Goal: Task Accomplishment & Management: Use online tool/utility

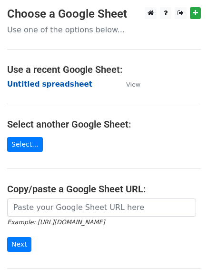
click at [45, 84] on strong "Untitled spreadsheet" at bounding box center [49, 84] width 85 height 9
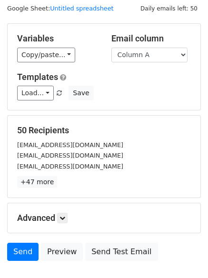
scroll to position [92, 0]
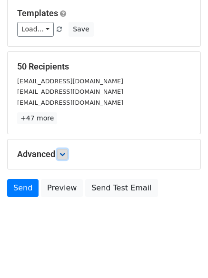
click at [63, 154] on icon at bounding box center [63, 155] width 6 height 6
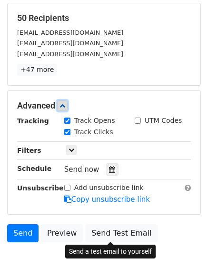
scroll to position [185, 0]
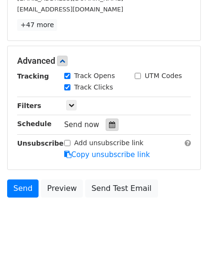
click at [109, 126] on icon at bounding box center [112, 125] width 6 height 7
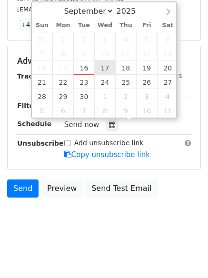
type input "2025-09-17 12:00"
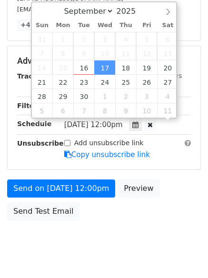
scroll to position [0, 0]
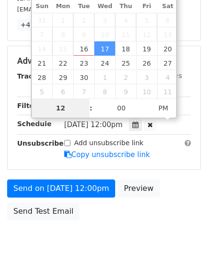
type input "1"
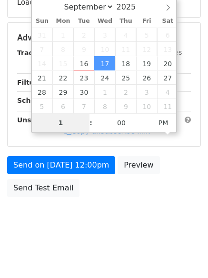
scroll to position [170, 0]
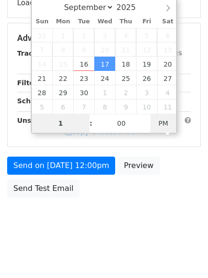
type input "2025-09-17 01:00"
type input "01"
click at [164, 123] on body "New Campaign Daily emails left: 50 Google Sheet: Untitled spreadsheet Variables…" at bounding box center [104, 39] width 208 height 404
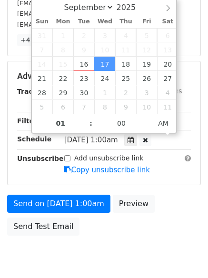
click at [128, 233] on body "New Campaign Daily emails left: 50 Google Sheet: Untitled spreadsheet Variables…" at bounding box center [104, 58] width 208 height 442
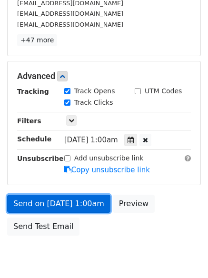
click at [70, 207] on link "Send on Sep 17 at 1:00am" at bounding box center [58, 204] width 103 height 18
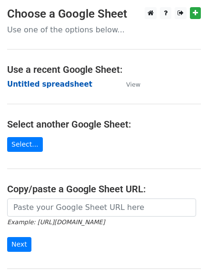
click at [63, 83] on strong "Untitled spreadsheet" at bounding box center [49, 84] width 85 height 9
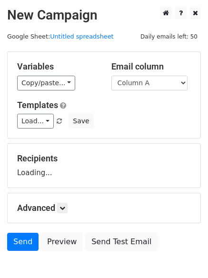
click at [161, 73] on div "Email column Column A Column B Column C Column D Column E Column F" at bounding box center [151, 76] width 94 height 29
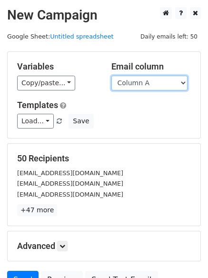
drag, startPoint x: 162, startPoint y: 85, endPoint x: 162, endPoint y: 90, distance: 5.2
click at [162, 85] on select "Column A Column B Column C Column D Column E Column F" at bounding box center [150, 83] width 76 height 15
select select "Column B"
click at [112, 76] on select "Column A Column B Column C Column D Column E Column F" at bounding box center [150, 83] width 76 height 15
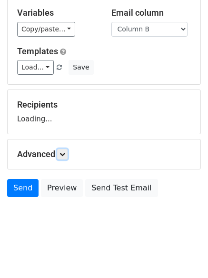
drag, startPoint x: 65, startPoint y: 155, endPoint x: 74, endPoint y: 153, distance: 9.0
click at [65, 156] on icon at bounding box center [63, 155] width 6 height 6
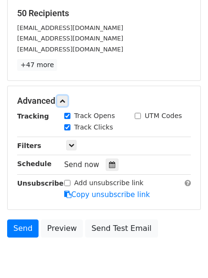
scroll to position [146, 0]
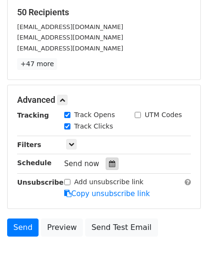
click at [109, 165] on icon at bounding box center [112, 164] width 6 height 7
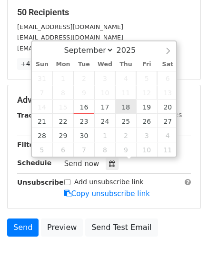
type input "2025-09-18 12:00"
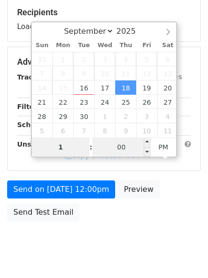
type input "1"
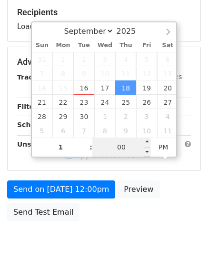
type input "2025-09-18 13:00"
type input "01"
click at [122, 154] on input "00" at bounding box center [122, 147] width 58 height 19
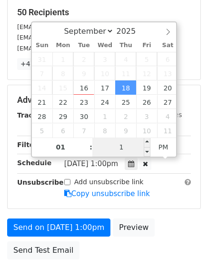
type input "11"
type input "2025-09-18 01:11"
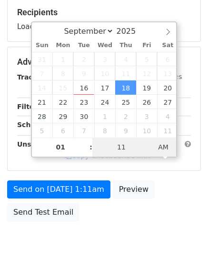
click at [165, 146] on span "AM" at bounding box center [164, 147] width 26 height 19
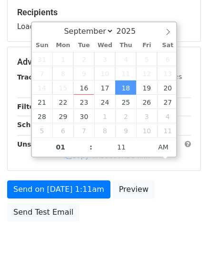
drag, startPoint x: 142, startPoint y: 233, endPoint x: 120, endPoint y: 242, distance: 23.5
click at [141, 235] on body "New Campaign Daily emails left: 50 Google Sheet: Untitled spreadsheet Variables…" at bounding box center [104, 63] width 208 height 404
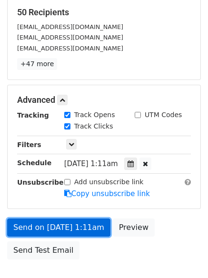
drag, startPoint x: 82, startPoint y: 230, endPoint x: 88, endPoint y: 230, distance: 5.7
click at [84, 230] on link "Send on Sep 18 at 1:11am" at bounding box center [58, 228] width 103 height 18
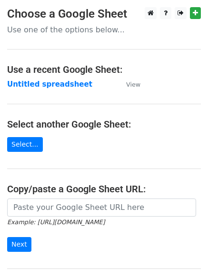
click at [54, 89] on td "Untitled spreadsheet" at bounding box center [62, 84] width 110 height 11
click at [56, 81] on strong "Untitled spreadsheet" at bounding box center [49, 84] width 85 height 9
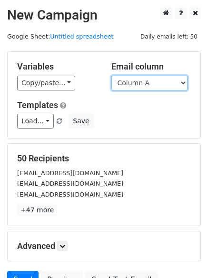
click at [143, 86] on select "Column A Column B Column C Column D Column E Column F" at bounding box center [150, 83] width 76 height 15
select select "Column C"
click at [112, 76] on select "Column A Column B Column C Column D Column E Column F" at bounding box center [150, 83] width 76 height 15
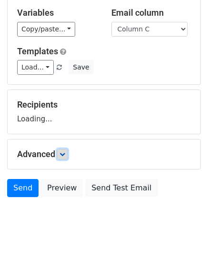
click at [68, 155] on link at bounding box center [62, 154] width 10 height 10
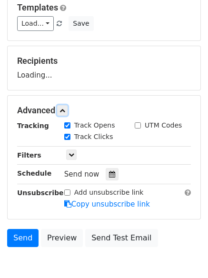
scroll to position [147, 0]
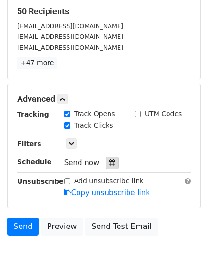
click at [109, 163] on icon at bounding box center [112, 163] width 6 height 7
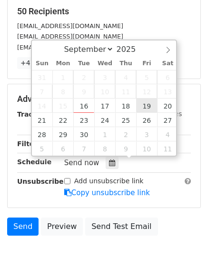
type input "2025-09-19 12:00"
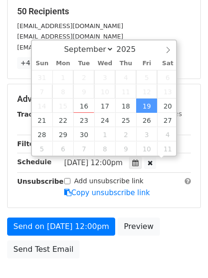
scroll to position [0, 0]
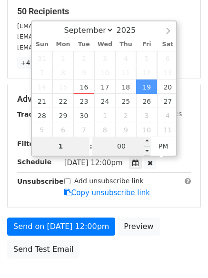
type input "1"
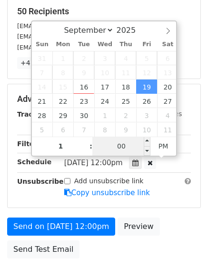
type input "2025-09-19 13:00"
type input "01"
click at [127, 153] on input "00" at bounding box center [122, 146] width 58 height 19
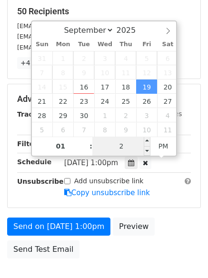
type input "22"
type input "2025-09-19 01:22"
click at [173, 149] on span "PM" at bounding box center [164, 146] width 26 height 19
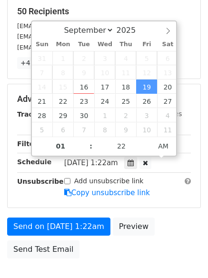
click at [98, 248] on div "Send on Sep 19 at 1:22am Preview Send Test Email" at bounding box center [104, 241] width 208 height 46
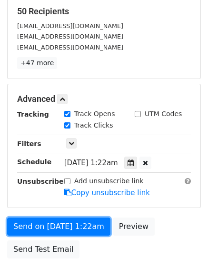
drag, startPoint x: 82, startPoint y: 230, endPoint x: 76, endPoint y: 240, distance: 12.0
click at [82, 230] on link "Send on Sep 19 at 1:22am" at bounding box center [58, 227] width 103 height 18
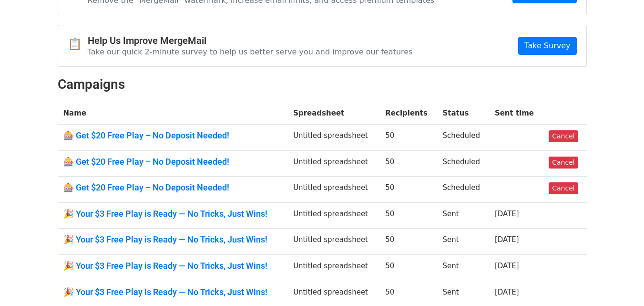
scroll to position [48, 0]
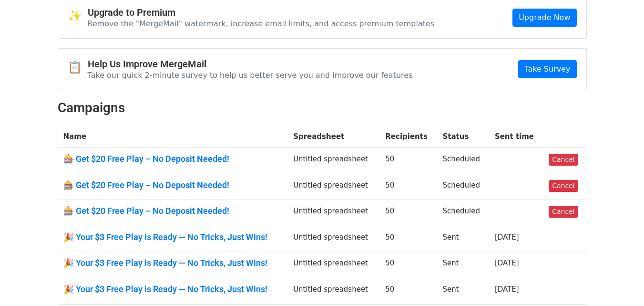
click at [564, 110] on h2 "Campaigns" at bounding box center [322, 108] width 529 height 16
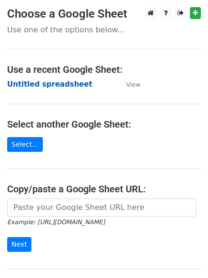
click at [60, 85] on strong "Untitled spreadsheet" at bounding box center [49, 84] width 85 height 9
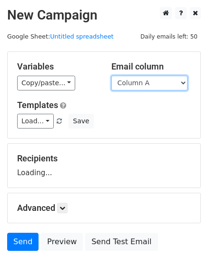
click at [160, 85] on select "Column A Column B Column C Column D Column E Column F" at bounding box center [150, 83] width 76 height 15
click at [112, 76] on select "Column A Column B Column C Column D Column E Column F" at bounding box center [150, 83] width 76 height 15
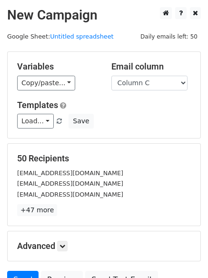
drag, startPoint x: 152, startPoint y: 80, endPoint x: 154, endPoint y: 88, distance: 8.0
click at [152, 80] on select "Column A Column B Column C Column D Column E Column F" at bounding box center [150, 83] width 76 height 15
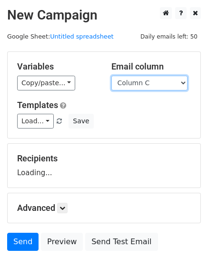
click at [163, 90] on select "Column A Column B Column C Column D Column E Column F" at bounding box center [150, 83] width 76 height 15
select select "Column D"
click at [112, 76] on select "Column A Column B Column C Column D Column E Column F" at bounding box center [150, 83] width 76 height 15
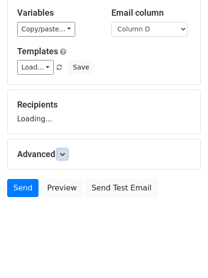
click at [66, 157] on link at bounding box center [62, 154] width 10 height 10
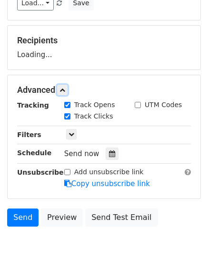
scroll to position [128, 0]
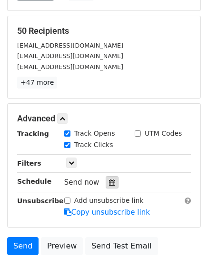
click at [110, 180] on icon at bounding box center [112, 182] width 6 height 7
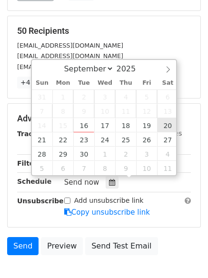
type input "2025-09-20 12:00"
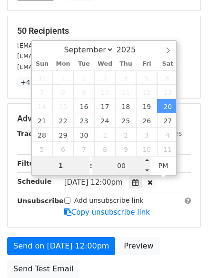
type input "1"
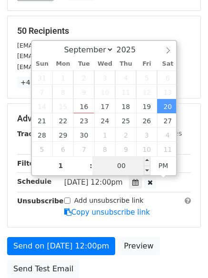
type input "2025-09-20 13:00"
type input "01"
click at [128, 166] on input "00" at bounding box center [122, 165] width 58 height 19
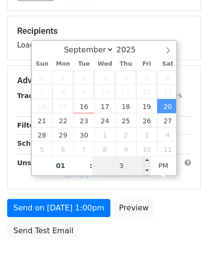
type input "33"
type input "2025-09-20 01:33"
click at [170, 169] on span "AM" at bounding box center [164, 165] width 26 height 19
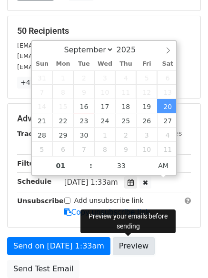
click at [142, 237] on link "Preview" at bounding box center [134, 246] width 42 height 18
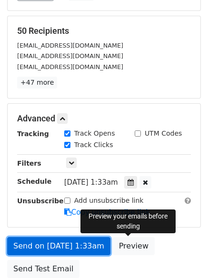
drag, startPoint x: 80, startPoint y: 246, endPoint x: 72, endPoint y: 245, distance: 7.3
click at [79, 247] on link "Send on Sep 20 at 1:33am" at bounding box center [58, 246] width 103 height 18
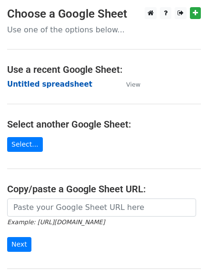
click at [53, 86] on strong "Untitled spreadsheet" at bounding box center [49, 84] width 85 height 9
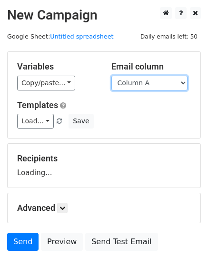
drag, startPoint x: 0, startPoint y: 0, endPoint x: 149, endPoint y: 90, distance: 173.7
click at [150, 87] on select "Column A Column B Column C Column D Column E Column F" at bounding box center [150, 83] width 76 height 15
select select "Column E"
click at [112, 76] on select "Column A Column B Column C Column D Column E Column F" at bounding box center [150, 83] width 76 height 15
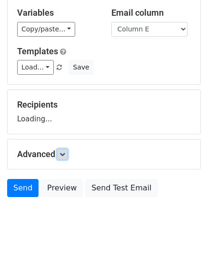
click at [68, 153] on link at bounding box center [62, 154] width 10 height 10
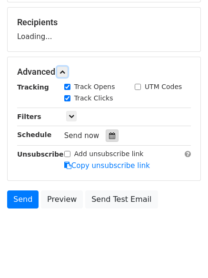
scroll to position [139, 0]
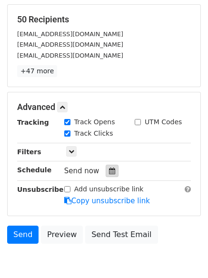
click at [110, 170] on icon at bounding box center [112, 171] width 6 height 7
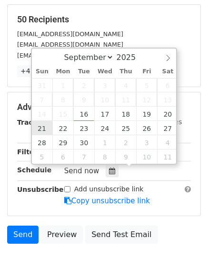
type input "2025-09-21 12:00"
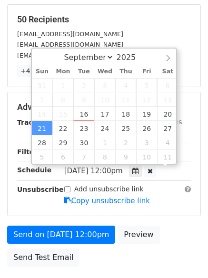
scroll to position [0, 0]
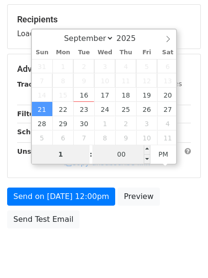
type input "1"
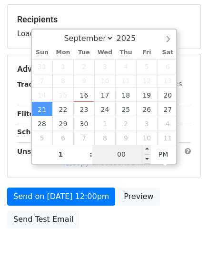
type input "2025-09-21 13:00"
type input "01"
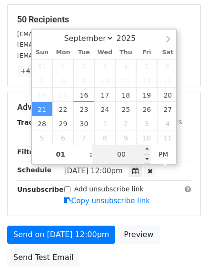
click at [125, 155] on input "00" at bounding box center [122, 154] width 58 height 19
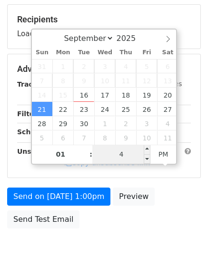
type input "44"
type input "2025-09-21 01:44"
click at [162, 158] on span "AM" at bounding box center [164, 154] width 26 height 19
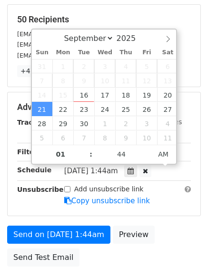
click at [143, 253] on body "New Campaign Daily emails left: 50 Google Sheet: Untitled spreadsheet Variables…" at bounding box center [104, 89] width 208 height 442
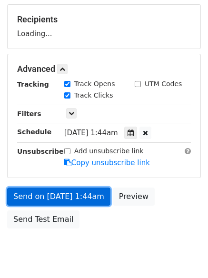
click at [89, 200] on link "Send on Sep 21 at 1:44am" at bounding box center [58, 197] width 103 height 18
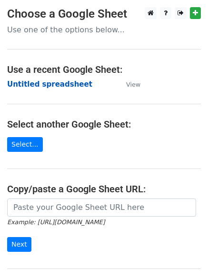
click at [43, 88] on strong "Untitled spreadsheet" at bounding box center [49, 84] width 85 height 9
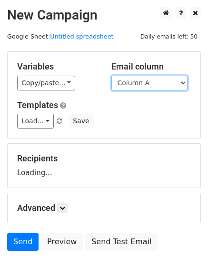
drag, startPoint x: 0, startPoint y: 0, endPoint x: 149, endPoint y: 89, distance: 173.8
click at [151, 85] on select "Column A Column B Column C Column D Column E Column F" at bounding box center [150, 83] width 76 height 15
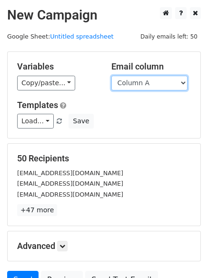
click at [142, 84] on select "Column A Column B Column C Column D Column E Column F" at bounding box center [150, 83] width 76 height 15
select select "Column F"
click at [112, 76] on select "Column A Column B Column C Column D Column E Column F" at bounding box center [150, 83] width 76 height 15
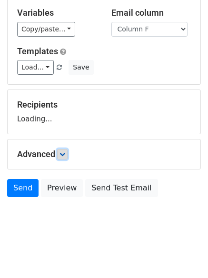
click at [64, 155] on icon at bounding box center [63, 155] width 6 height 6
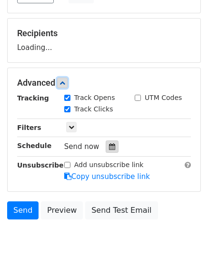
scroll to position [128, 0]
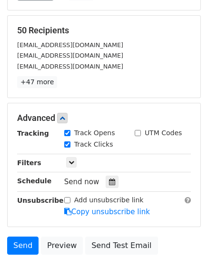
click at [107, 144] on label "Track Clicks" at bounding box center [93, 145] width 39 height 10
click at [71, 144] on input "Track Clicks" at bounding box center [67, 145] width 6 height 6
click at [93, 144] on label "Track Clicks" at bounding box center [93, 145] width 39 height 10
click at [71, 144] on input "Track Clicks" at bounding box center [67, 145] width 6 height 6
checkbox input "true"
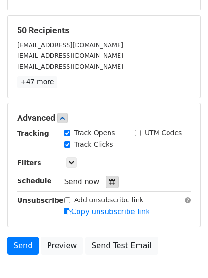
click at [110, 186] on div at bounding box center [112, 182] width 13 height 12
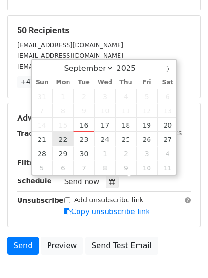
type input "[DATE] 12:00"
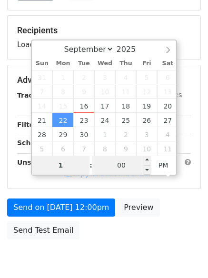
type input "1"
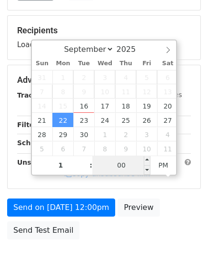
type input "[DATE] 13:00"
type input "01"
click at [131, 167] on input "00" at bounding box center [122, 165] width 58 height 19
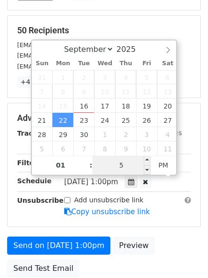
type input "55"
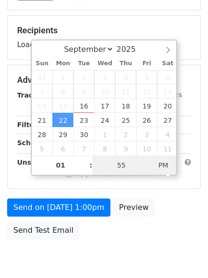
type input "[DATE] 01:55"
click at [169, 166] on span "AM" at bounding box center [164, 165] width 26 height 19
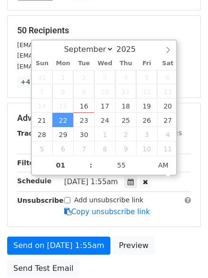
click at [161, 215] on div "Add unsubscribe link Copy unsubscribe link" at bounding box center [127, 206] width 141 height 22
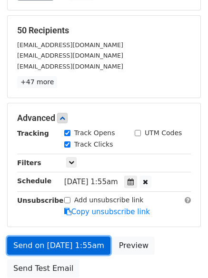
click at [74, 250] on link "Send on [DATE] 1:55am" at bounding box center [58, 246] width 103 height 18
